Goal: Task Accomplishment & Management: Use online tool/utility

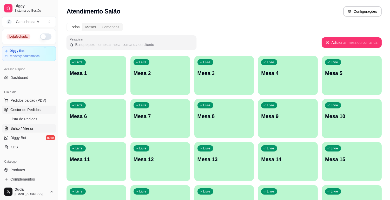
click at [30, 110] on span "Gestor de Pedidos" at bounding box center [25, 109] width 30 height 5
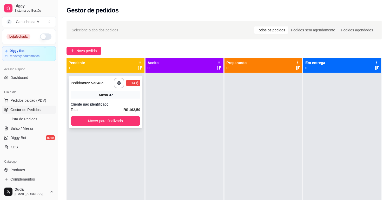
click at [110, 96] on div "37" at bounding box center [111, 94] width 4 height 5
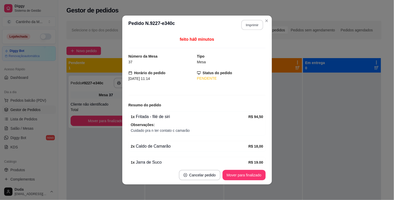
click at [251, 22] on button "Imprimir" at bounding box center [252, 25] width 22 height 10
click at [258, 176] on button "Mover para finalizado" at bounding box center [244, 175] width 42 height 10
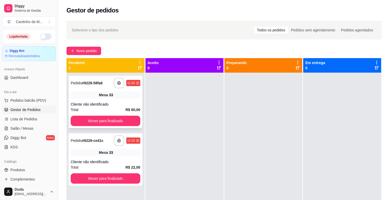
click at [110, 99] on div "**********" at bounding box center [106, 102] width 74 height 52
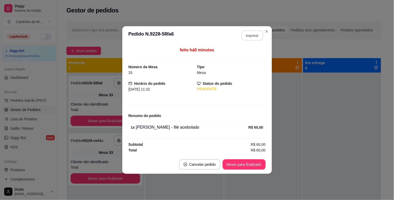
click at [249, 38] on button "Imprimir" at bounding box center [252, 36] width 22 height 10
click at [238, 165] on button "Mover para finalizado" at bounding box center [244, 165] width 42 height 10
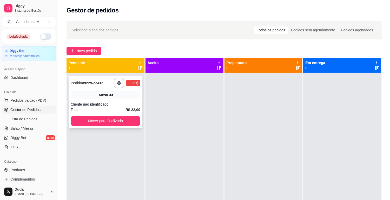
click at [119, 101] on div "**********" at bounding box center [106, 102] width 74 height 52
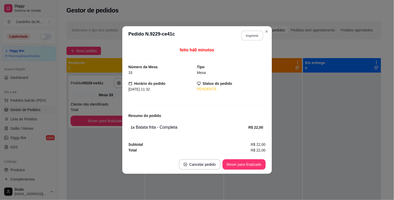
click at [253, 37] on button "Imprimir" at bounding box center [252, 36] width 22 height 10
click at [242, 164] on button "Mover para finalizado" at bounding box center [244, 165] width 42 height 10
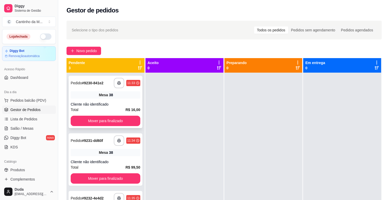
click at [133, 100] on div "**********" at bounding box center [106, 102] width 74 height 52
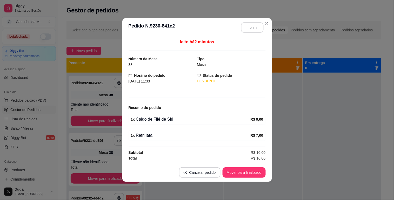
click at [253, 28] on button "Imprimir" at bounding box center [252, 27] width 23 height 10
click at [250, 174] on button "Mover para finalizado" at bounding box center [244, 173] width 43 height 10
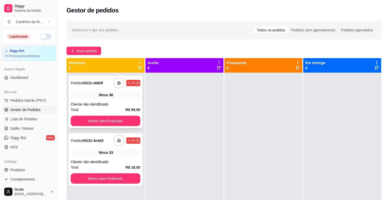
click at [113, 100] on div "**********" at bounding box center [106, 102] width 74 height 52
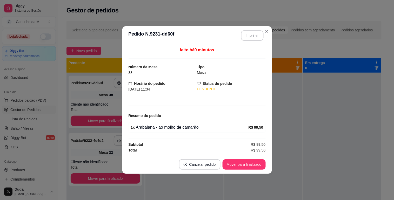
click at [253, 42] on header "**********" at bounding box center [197, 35] width 150 height 19
click at [253, 36] on button "Imprimir" at bounding box center [252, 35] width 23 height 10
click at [251, 167] on button "Mover para finalizado" at bounding box center [244, 165] width 42 height 10
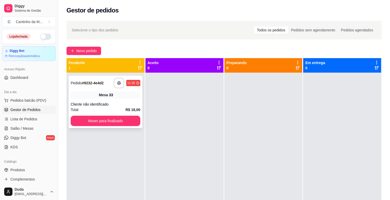
click at [112, 111] on div "Total R$ 18,00" at bounding box center [106, 110] width 70 height 6
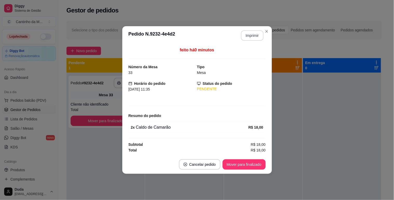
click at [256, 36] on button "Imprimir" at bounding box center [252, 35] width 23 height 10
click at [254, 161] on button "Mover para finalizado" at bounding box center [244, 165] width 42 height 10
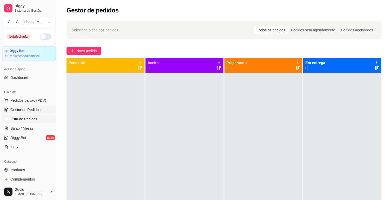
click at [32, 115] on link "Lista de Pedidos" at bounding box center [29, 119] width 54 height 8
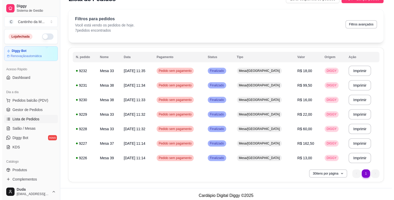
scroll to position [14, 0]
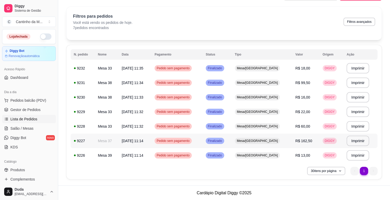
click at [329, 139] on span "DIGGY" at bounding box center [330, 141] width 12 height 4
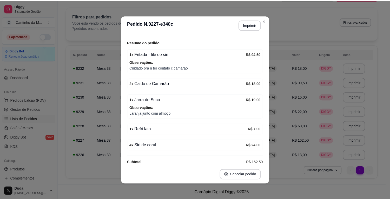
scroll to position [53, 0]
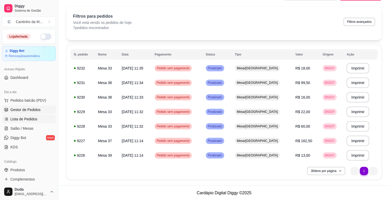
click at [16, 109] on span "Gestor de Pedidos" at bounding box center [25, 109] width 30 height 5
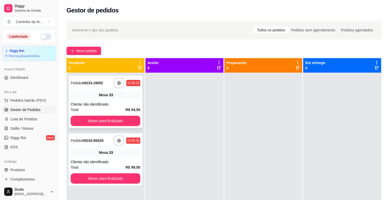
click at [113, 100] on div "**********" at bounding box center [106, 102] width 74 height 52
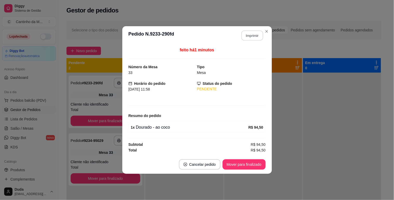
click at [258, 34] on button "Imprimir" at bounding box center [252, 36] width 22 height 10
click at [248, 168] on button "Mover para finalizado" at bounding box center [244, 165] width 42 height 10
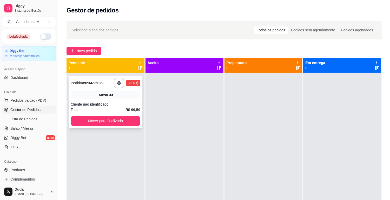
click at [107, 98] on div "Mesa 33" at bounding box center [106, 94] width 70 height 7
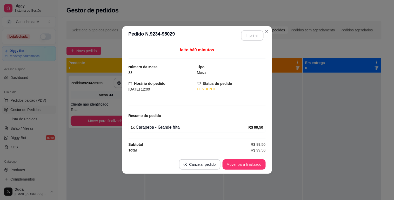
click at [245, 37] on button "Imprimir" at bounding box center [252, 35] width 23 height 10
click at [240, 164] on button "Mover para finalizado" at bounding box center [244, 165] width 42 height 10
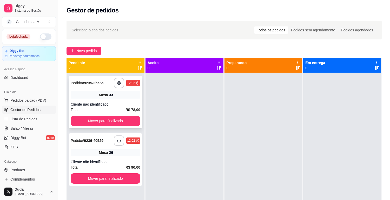
click at [121, 99] on div "**********" at bounding box center [106, 102] width 74 height 52
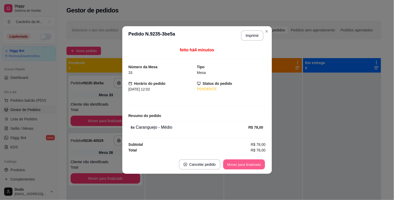
click at [246, 165] on button "Mover para finalizado" at bounding box center [244, 165] width 42 height 10
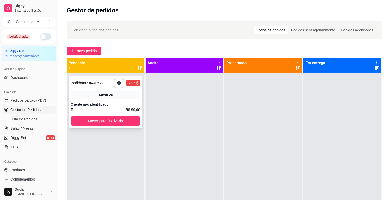
click at [117, 104] on div "Cliente não identificado" at bounding box center [106, 104] width 70 height 5
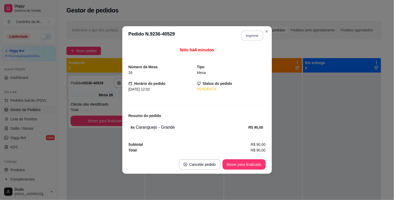
click at [247, 36] on button "Imprimir" at bounding box center [252, 36] width 22 height 10
click at [245, 163] on button "Mover para finalizado" at bounding box center [244, 165] width 42 height 10
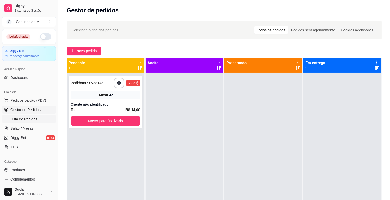
click at [43, 117] on link "Lista de Pedidos" at bounding box center [29, 119] width 54 height 8
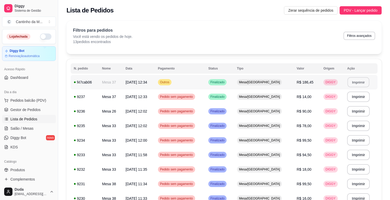
click at [354, 84] on button "Imprimir" at bounding box center [359, 82] width 22 height 10
